Goal: Information Seeking & Learning: Get advice/opinions

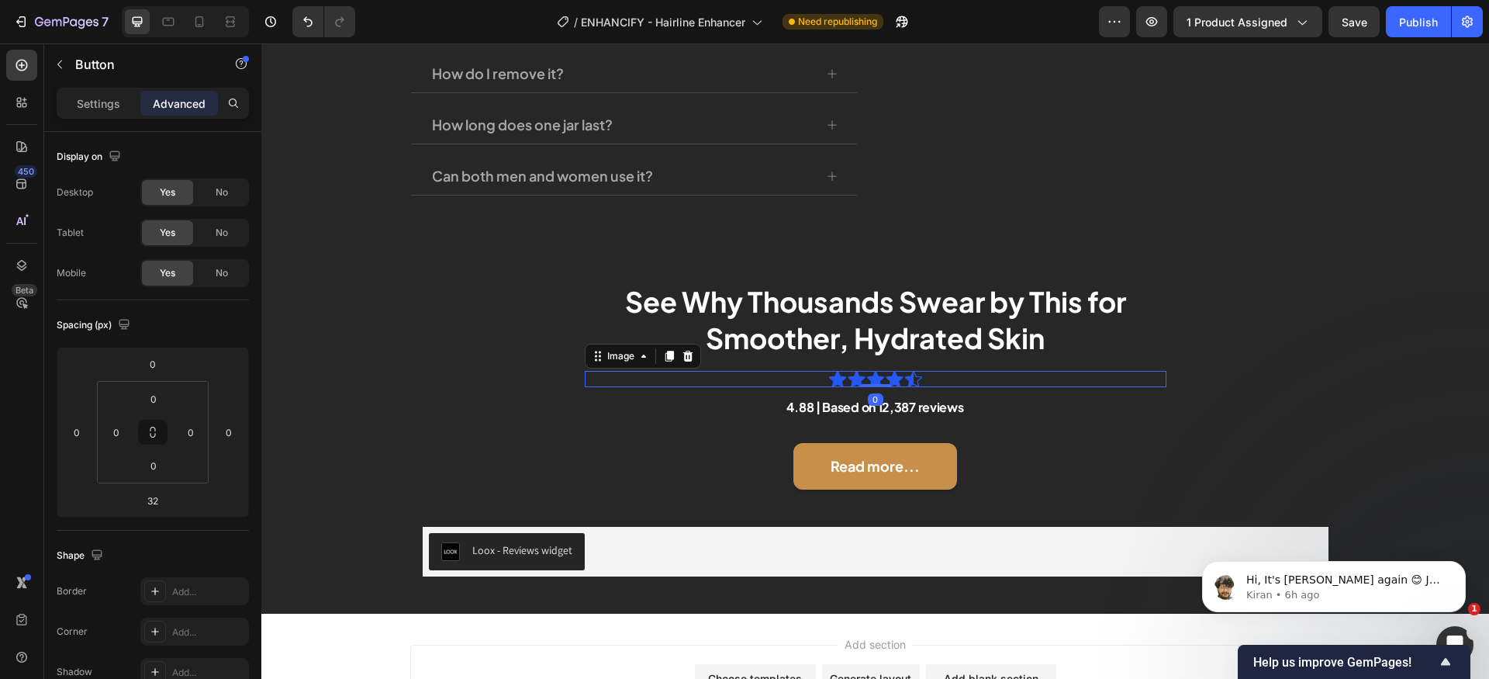
click at [889, 375] on img at bounding box center [875, 379] width 93 height 16
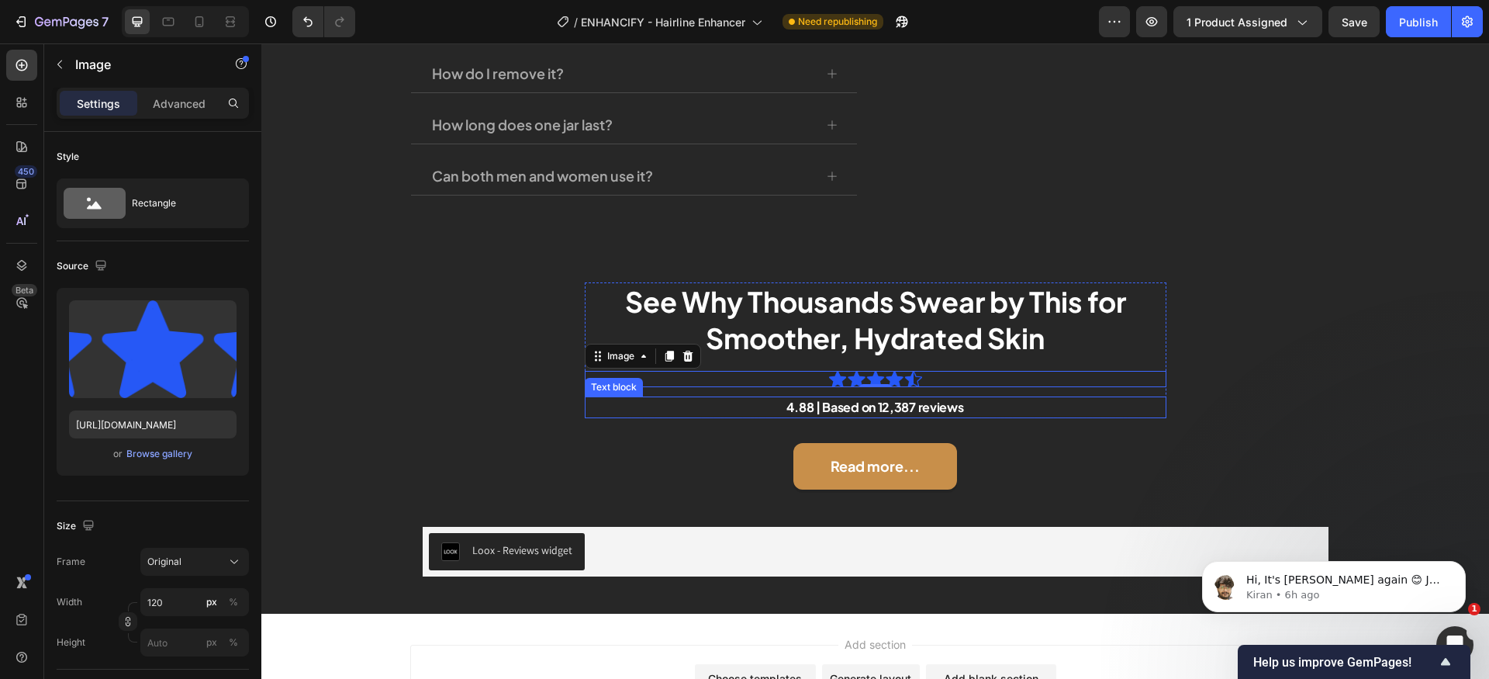
click at [926, 398] on p "4.88 | Based on 12,387 reviews" at bounding box center [875, 407] width 579 height 19
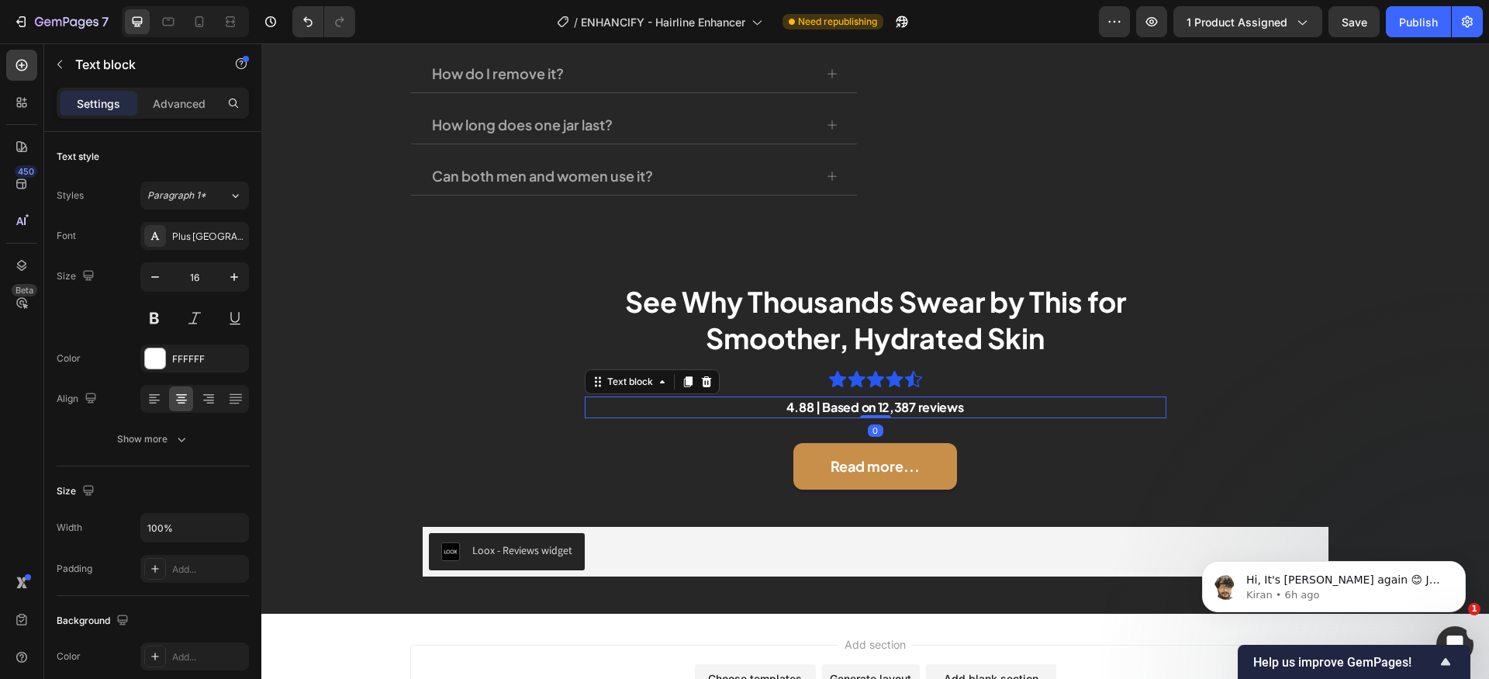
click at [936, 406] on p "4.88 | Based on 12,387 reviews" at bounding box center [875, 407] width 579 height 19
click at [882, 407] on p "4.88 | Based on 12,387 reviews" at bounding box center [875, 407] width 579 height 19
click at [943, 406] on p "4.88 | Based on 98,387 reviews" at bounding box center [875, 407] width 579 height 19
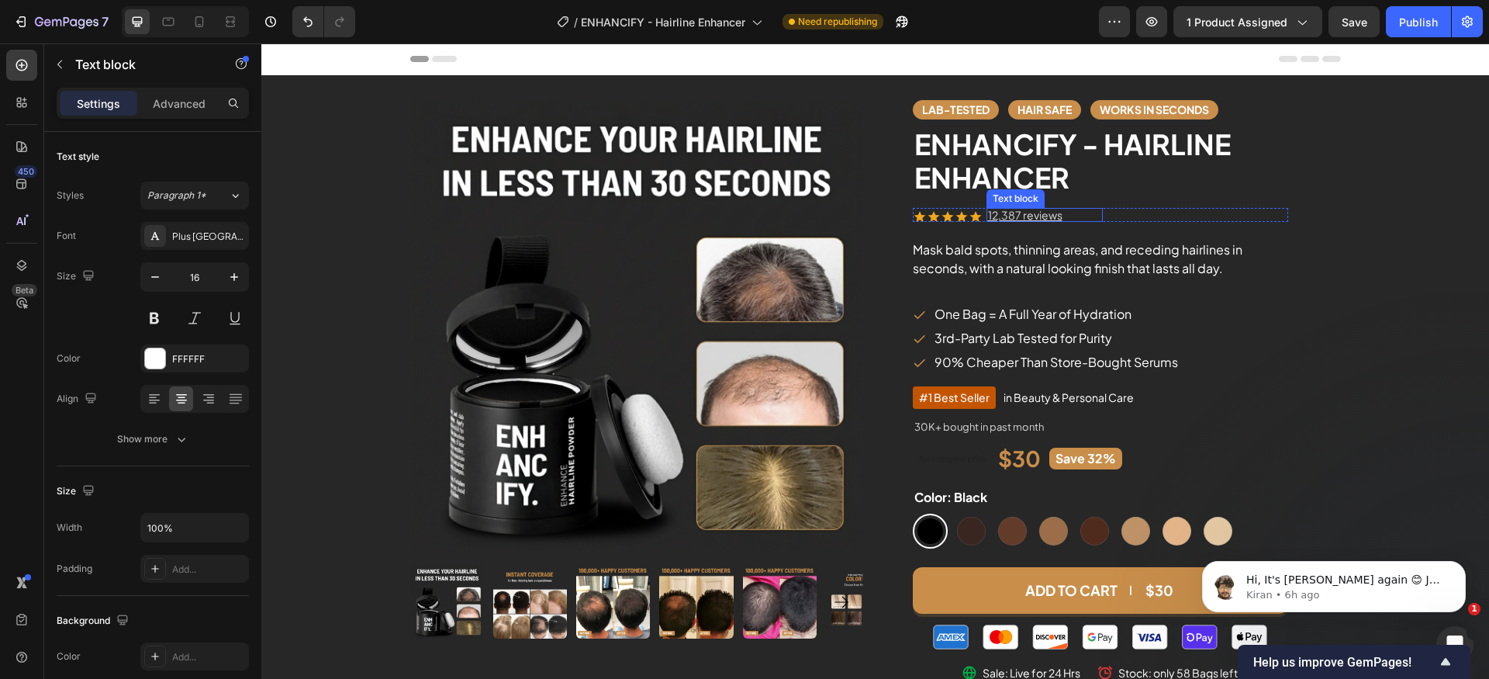
click at [1026, 220] on div "12,387 reviews Text block" at bounding box center [1045, 215] width 116 height 14
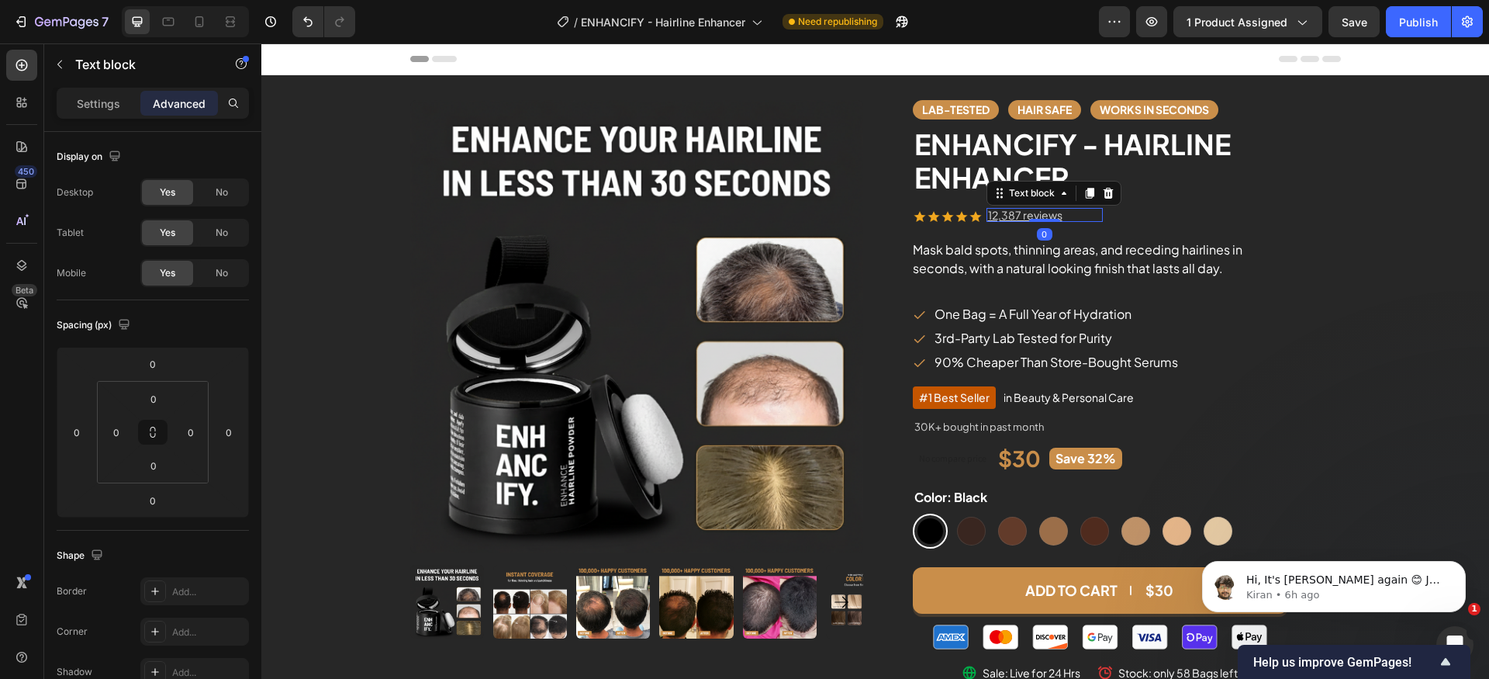
click at [1029, 220] on div at bounding box center [1044, 220] width 31 height 3
click at [1042, 216] on p "12,387 reviews" at bounding box center [1044, 214] width 113 height 11
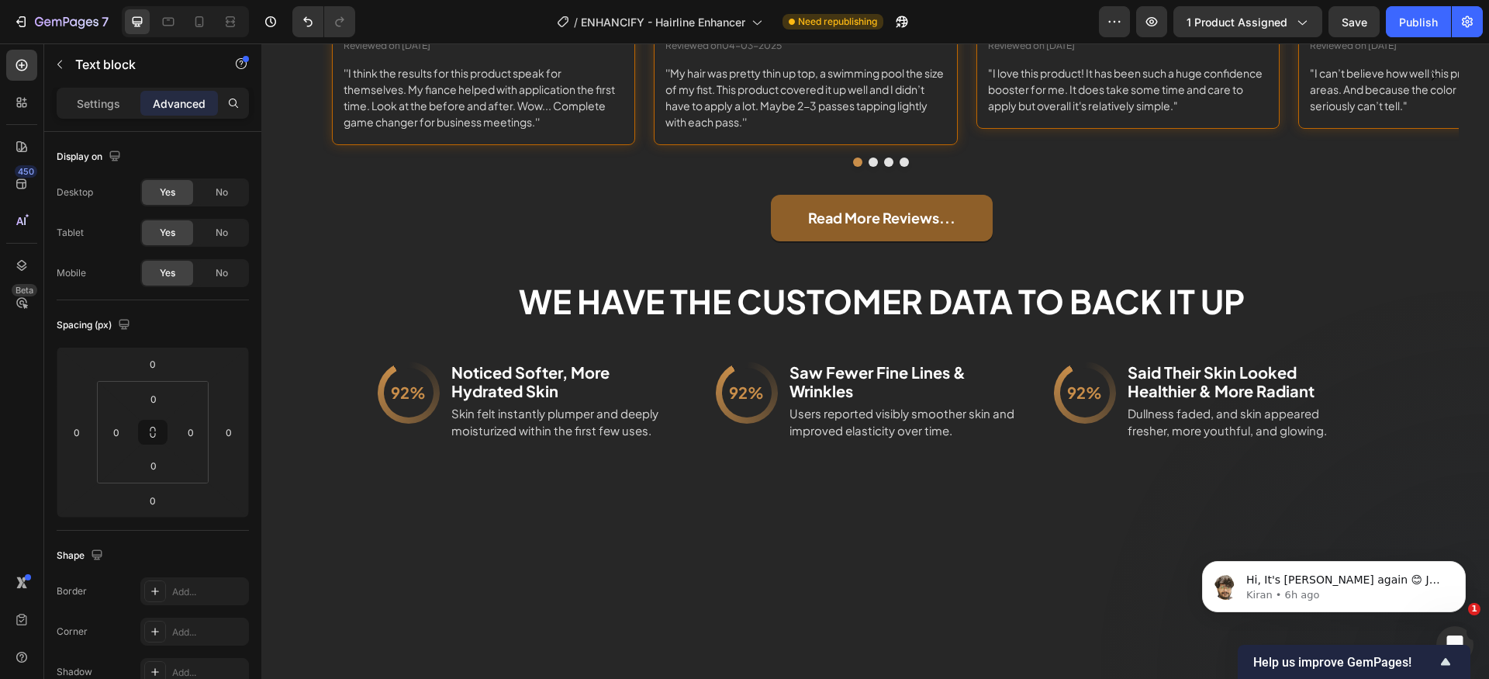
scroll to position [3226, 0]
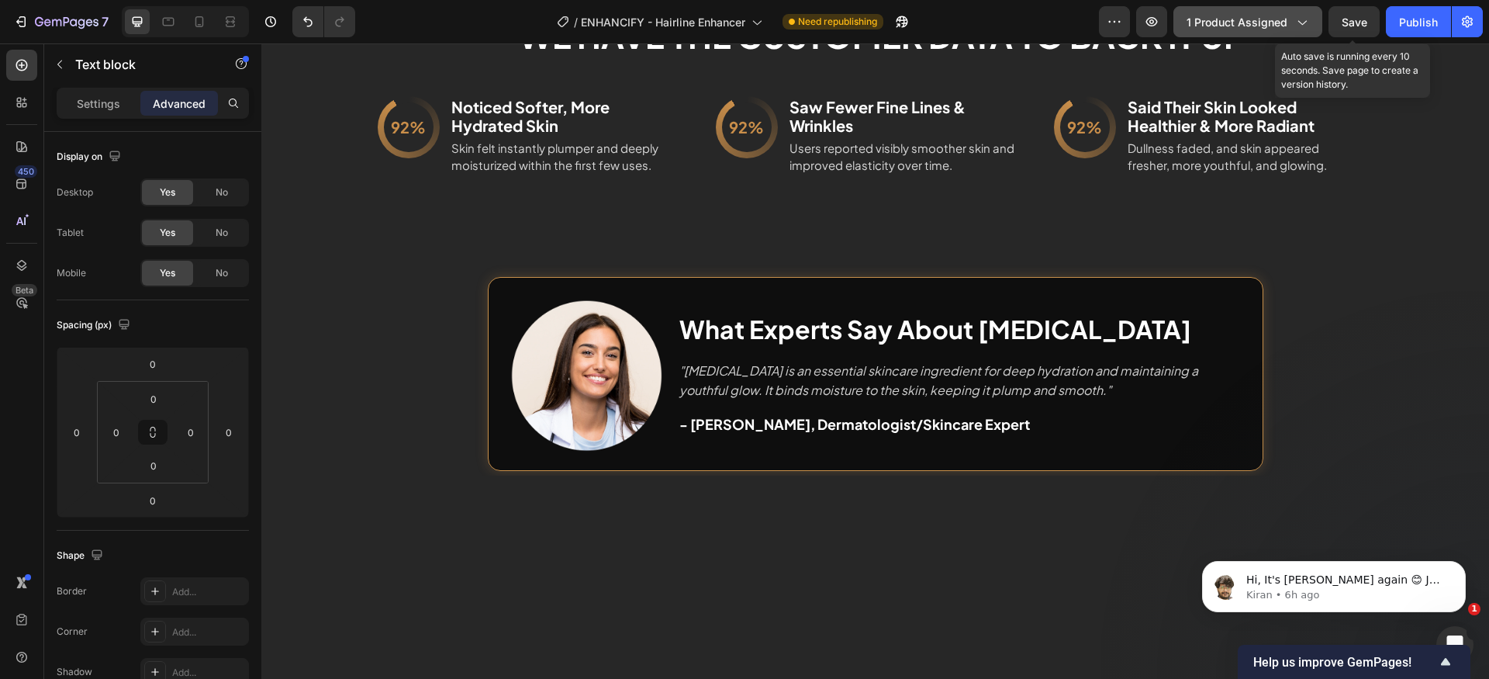
click at [1337, 17] on button "Save" at bounding box center [1354, 21] width 51 height 31
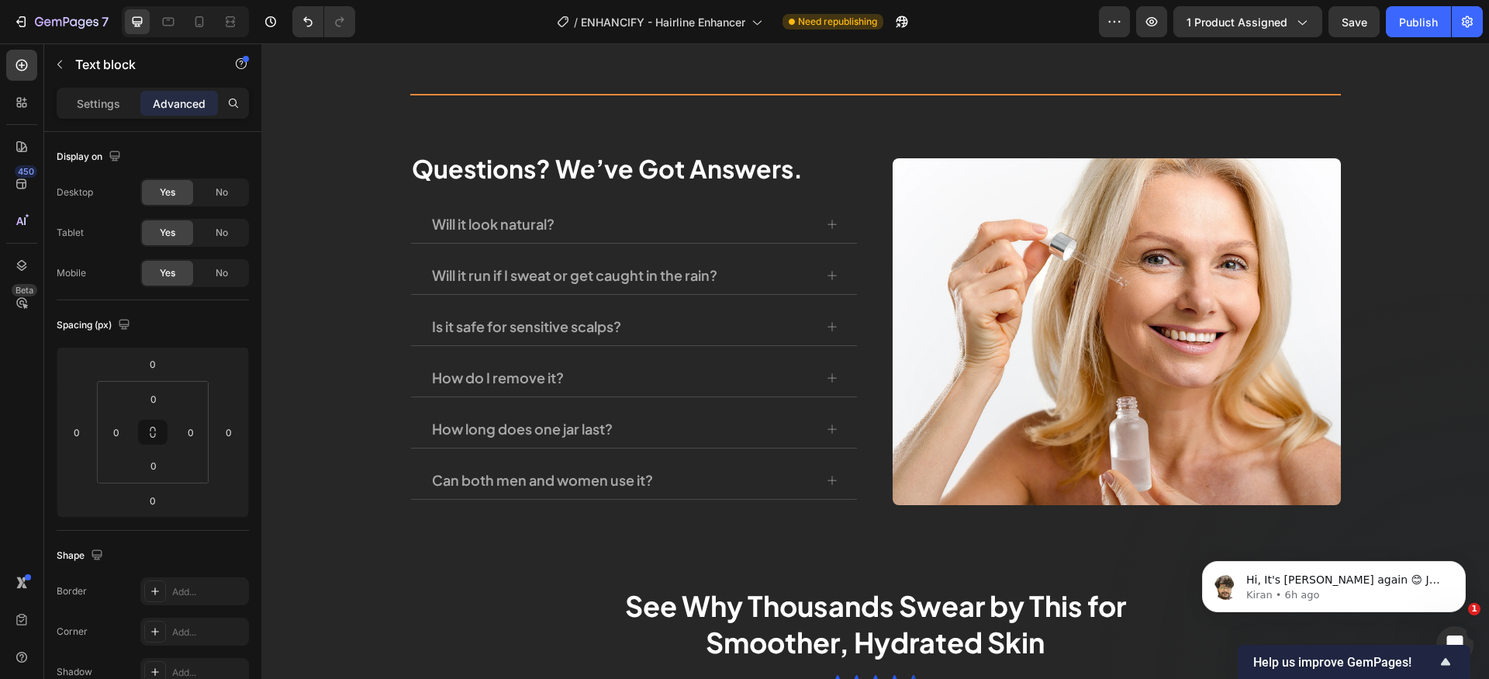
scroll to position [6095, 0]
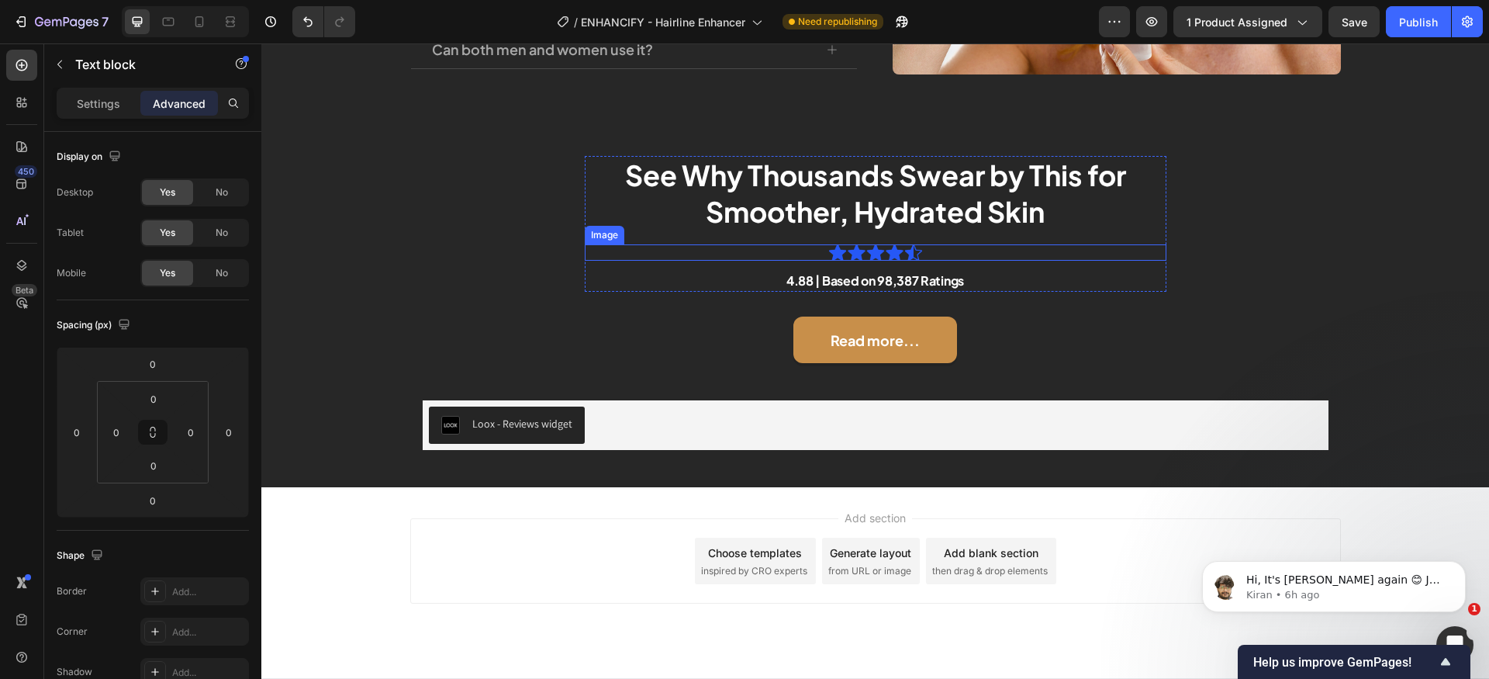
click at [900, 251] on img at bounding box center [875, 252] width 93 height 16
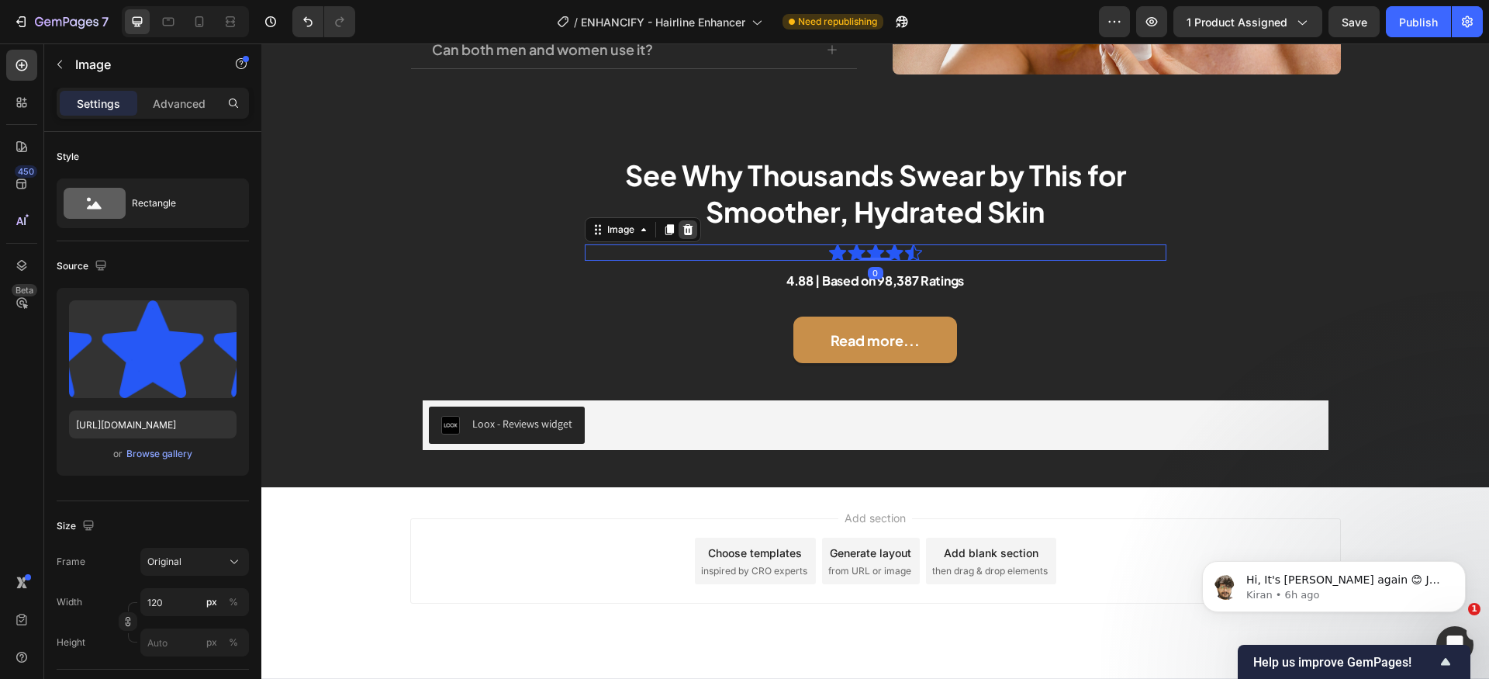
click at [683, 231] on icon at bounding box center [688, 229] width 10 height 11
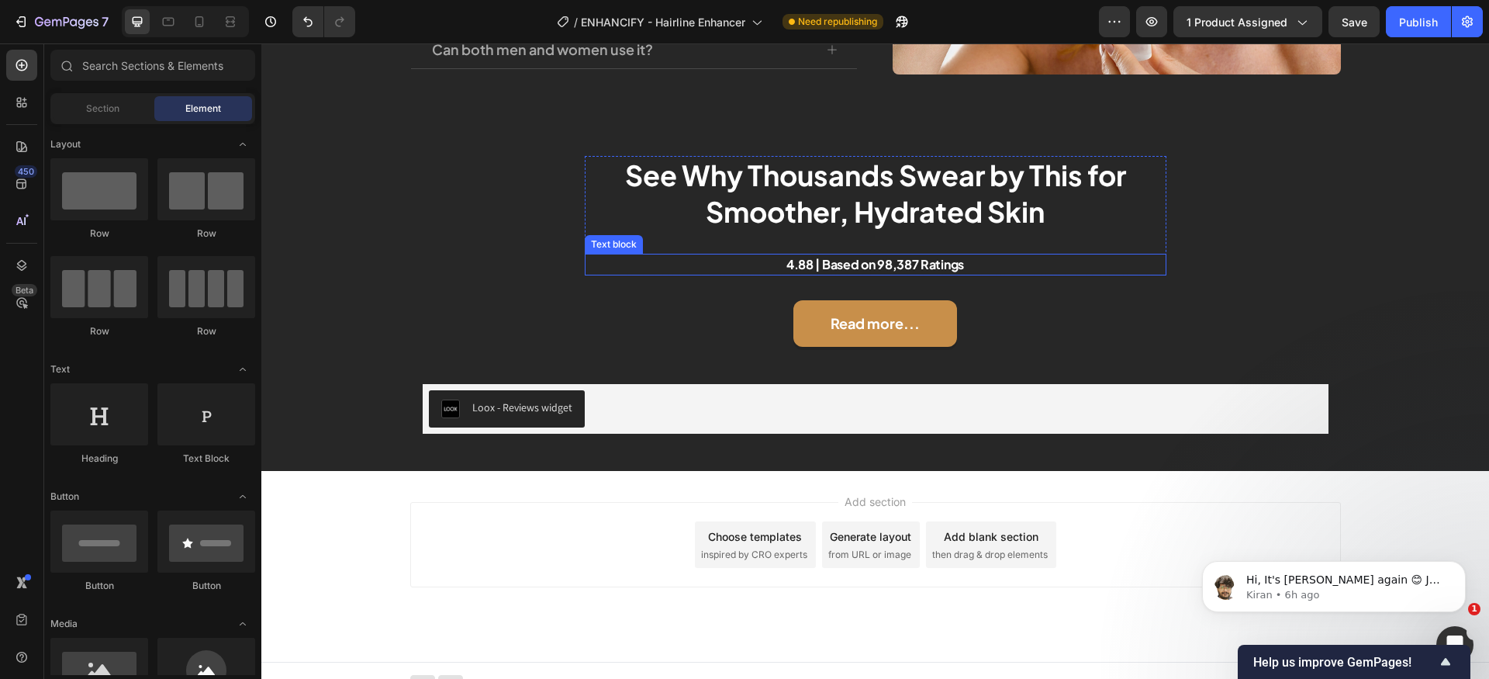
click at [910, 265] on p "4.88 | Based on 98,387 Ratings" at bounding box center [875, 264] width 579 height 19
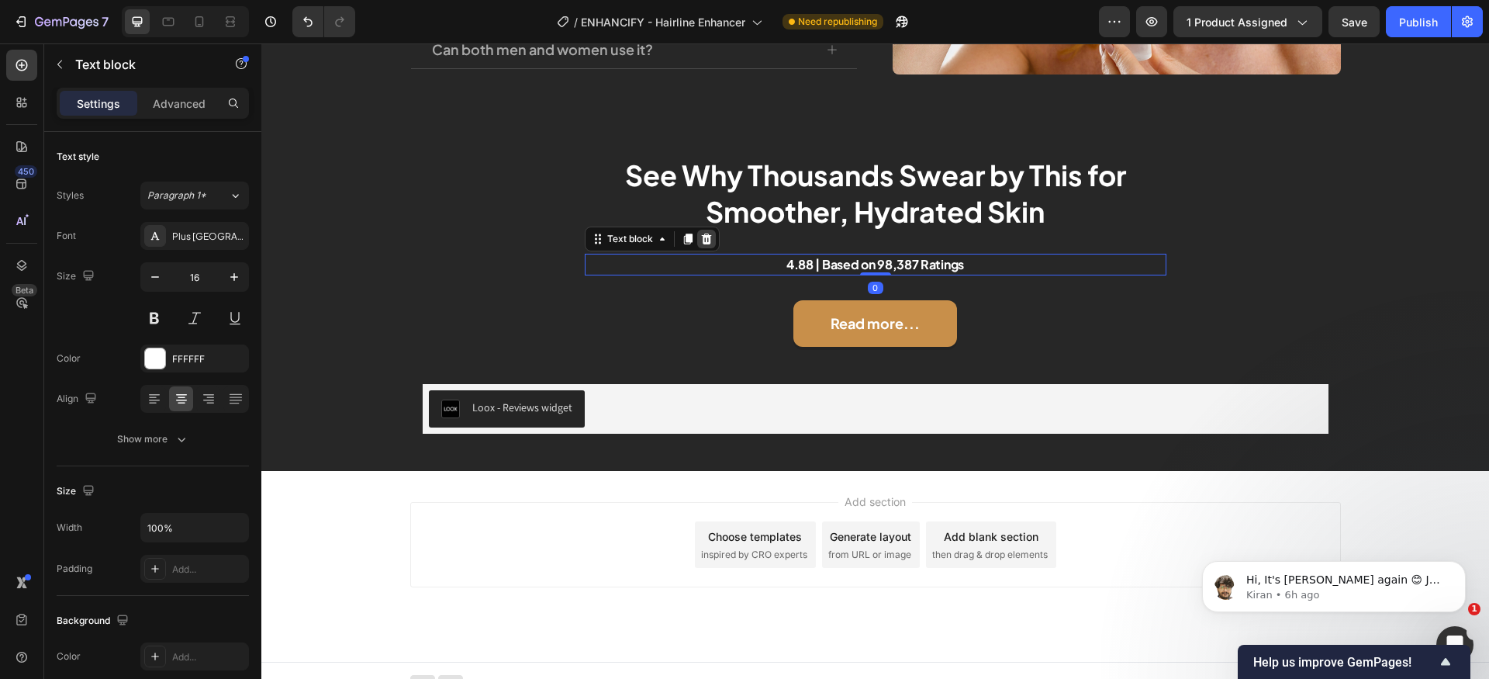
click at [700, 238] on icon at bounding box center [706, 239] width 12 height 12
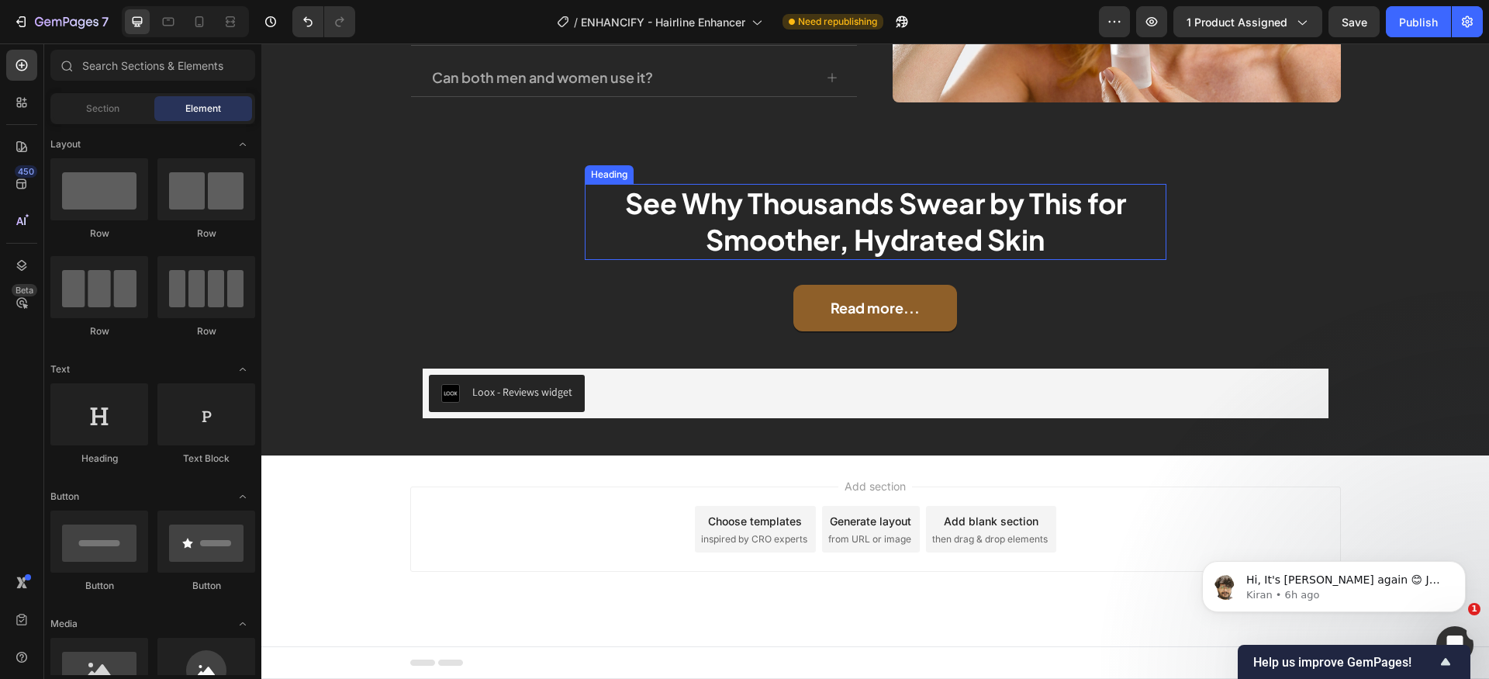
scroll to position [6067, 0]
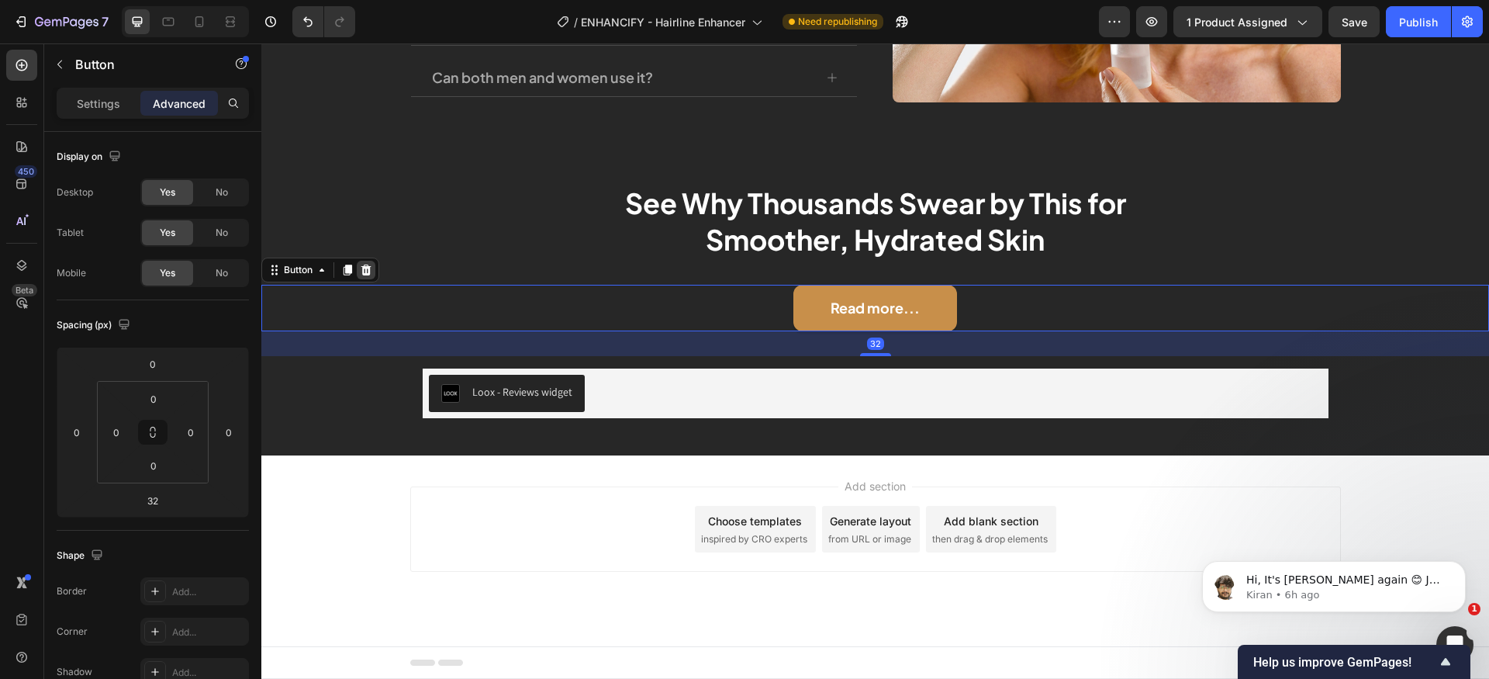
click at [372, 268] on icon at bounding box center [366, 270] width 12 height 12
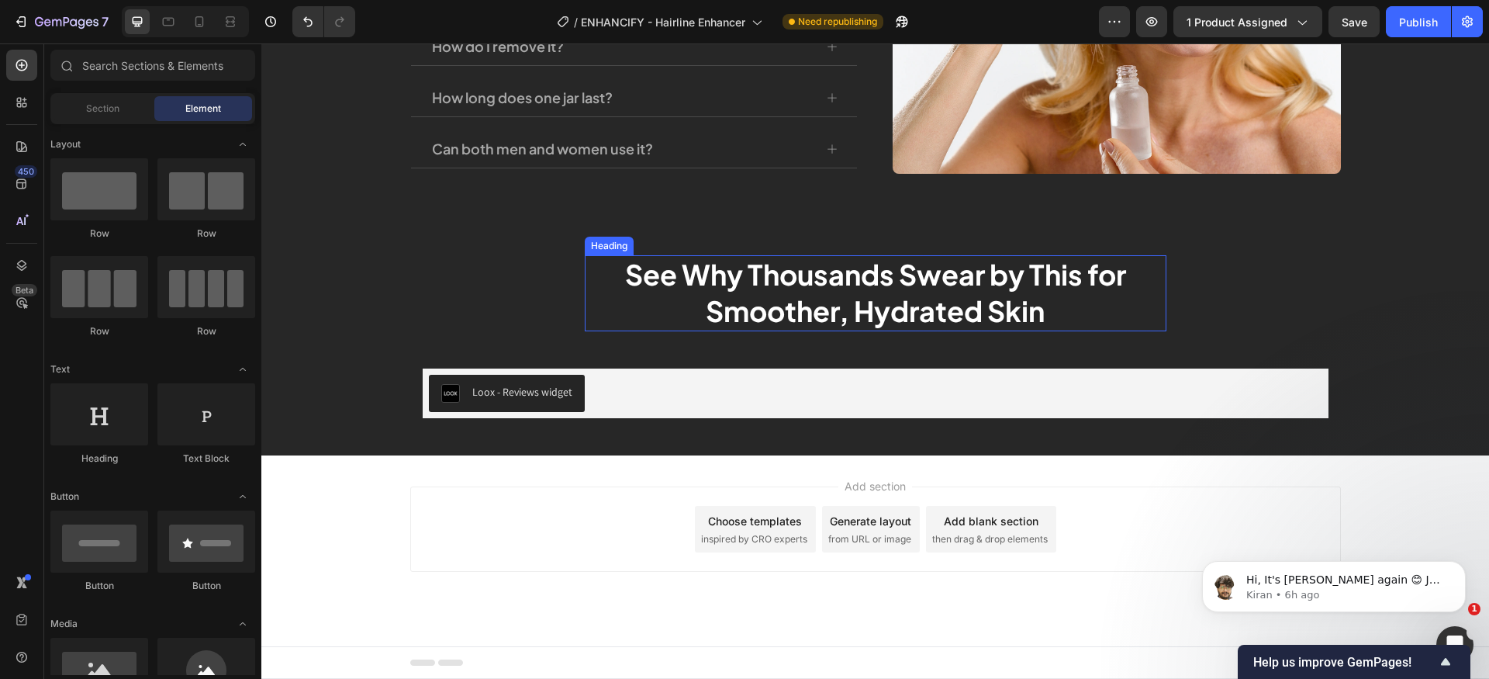
scroll to position [5995, 0]
click at [875, 309] on h2 "See Why Thousands Swear by This for Smoother, Hydrated Skin" at bounding box center [876, 293] width 582 height 76
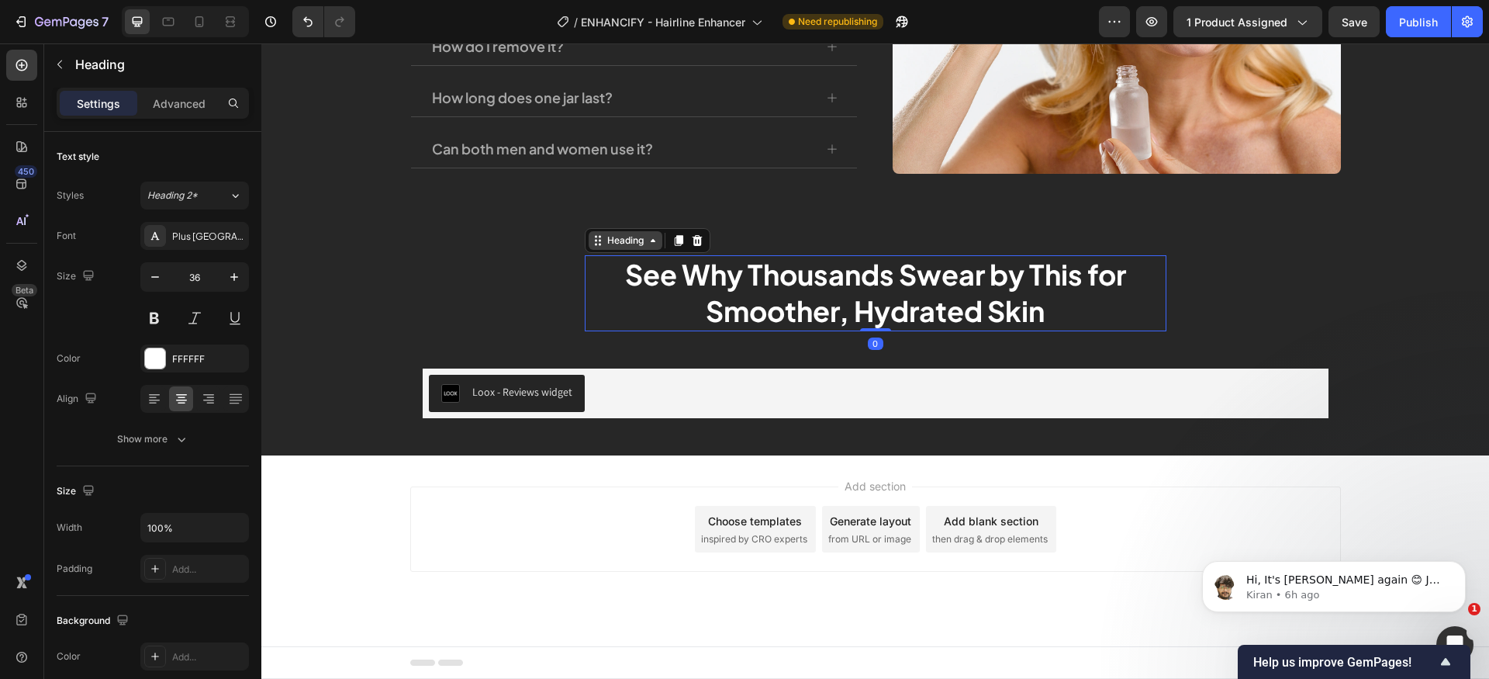
click at [624, 245] on div "Heading" at bounding box center [625, 240] width 43 height 14
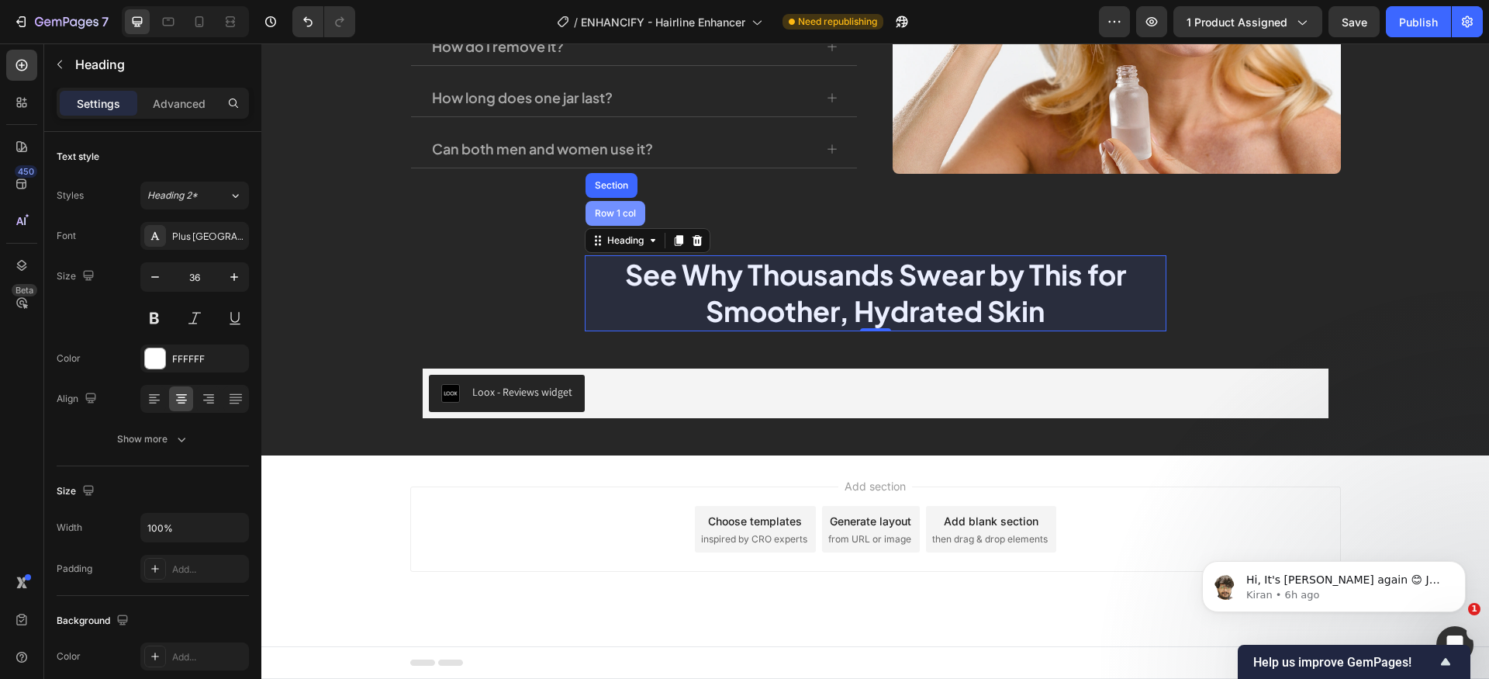
click at [607, 213] on div "Row 1 col" at bounding box center [615, 213] width 47 height 9
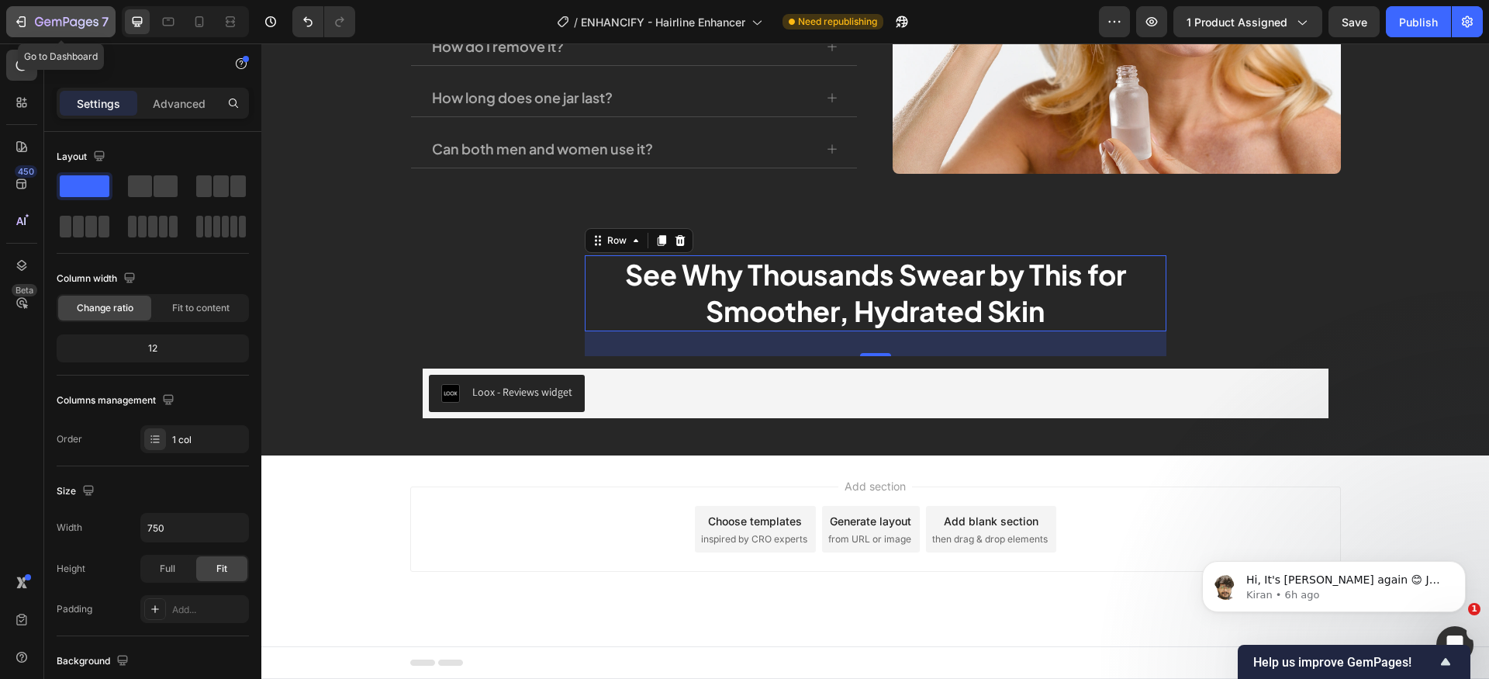
click at [30, 34] on button "7" at bounding box center [60, 21] width 109 height 31
